Goal: Transaction & Acquisition: Register for event/course

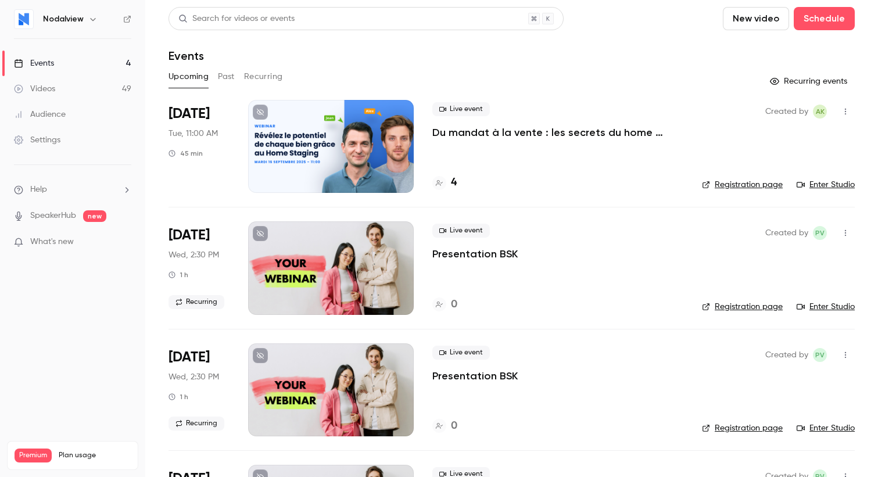
click at [238, 73] on div "Upcoming Past Recurring" at bounding box center [511, 76] width 686 height 19
click at [228, 76] on button "Past" at bounding box center [226, 76] width 17 height 19
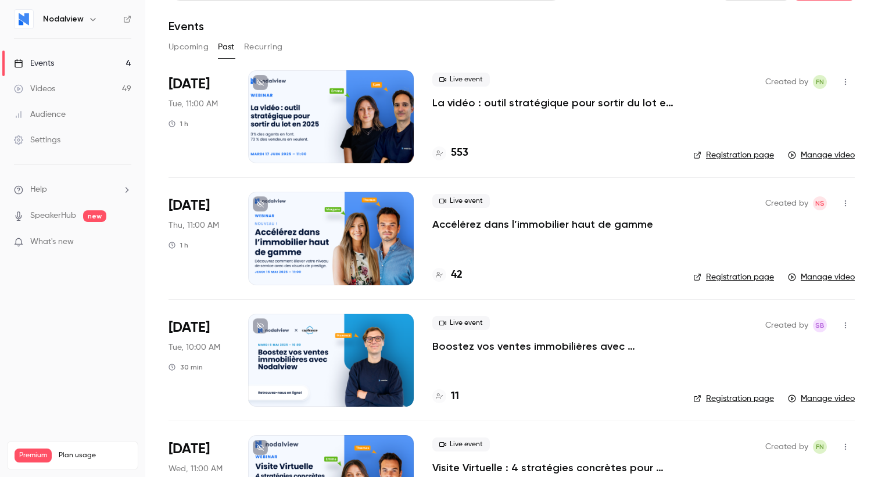
scroll to position [39, 0]
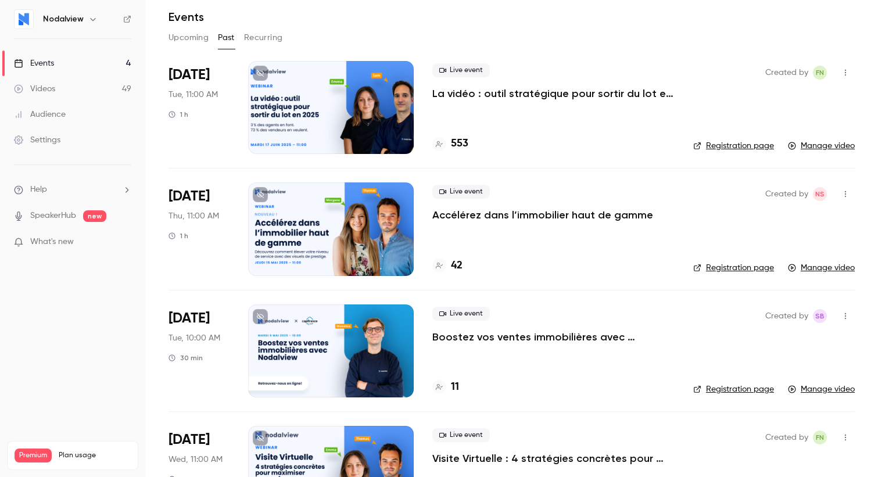
click at [335, 96] on div at bounding box center [331, 107] width 166 height 93
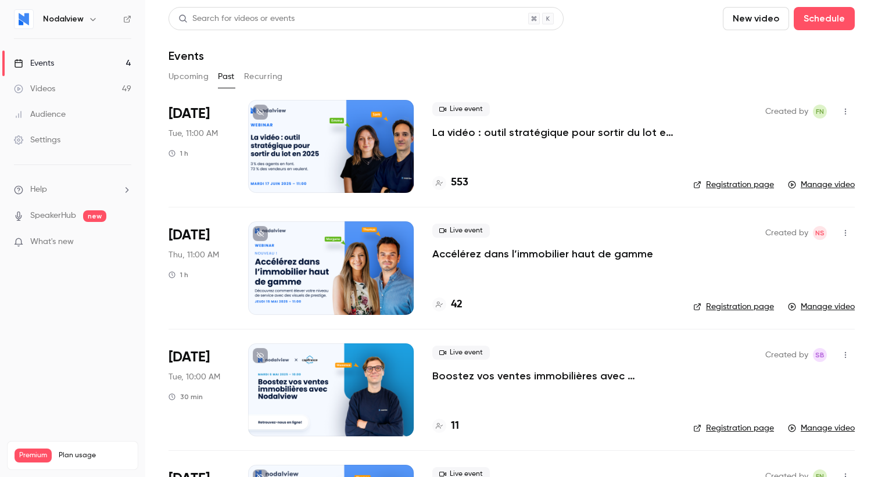
click at [491, 131] on p "La vidéo : outil stratégique pour sortir du lot en 2025" at bounding box center [553, 132] width 242 height 14
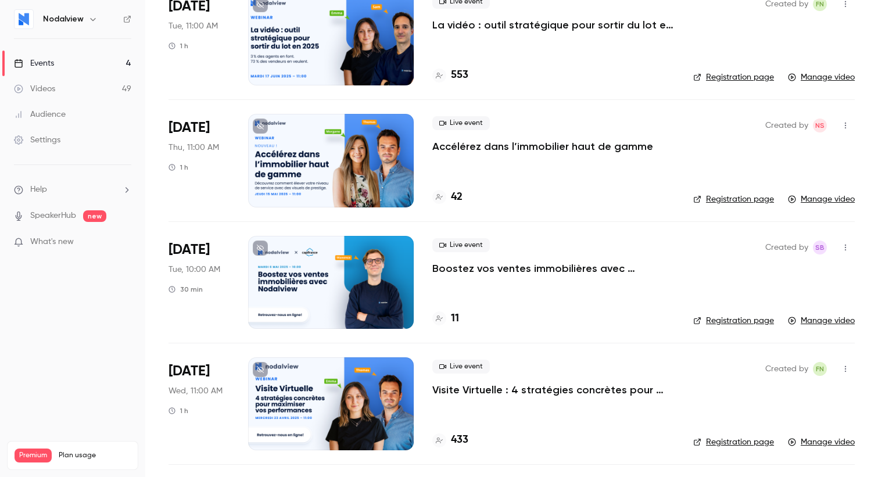
scroll to position [110, 0]
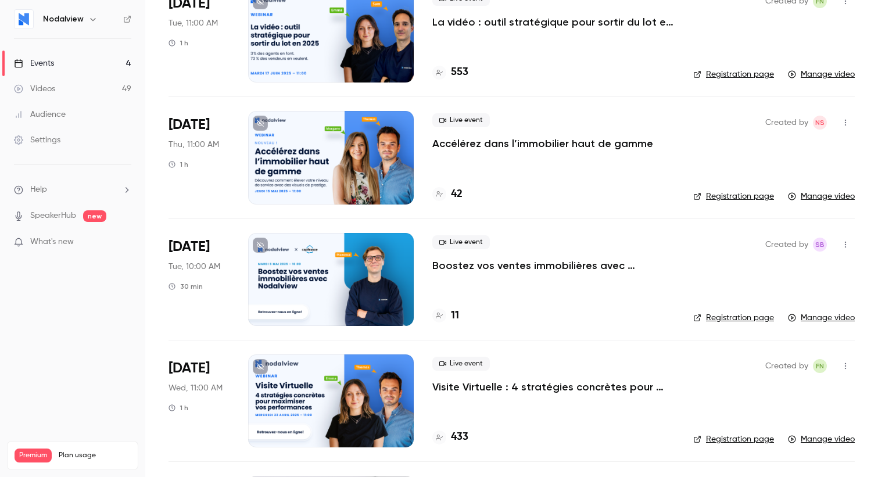
click at [737, 75] on link "Registration page" at bounding box center [733, 75] width 81 height 12
